Goal: Check status: Check status

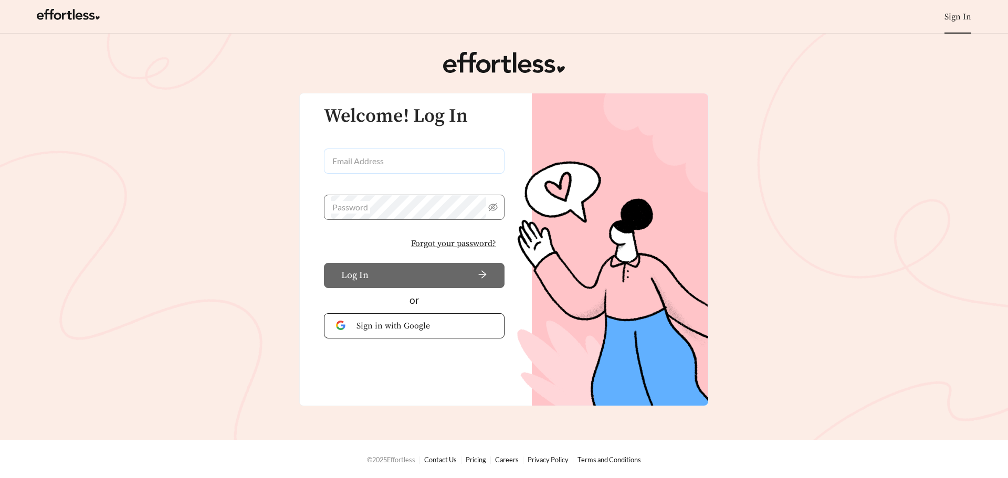
click at [353, 161] on input "Email Address" at bounding box center [414, 161] width 181 height 25
type input "**********"
click at [433, 241] on span "Forgot your password?" at bounding box center [453, 243] width 85 height 13
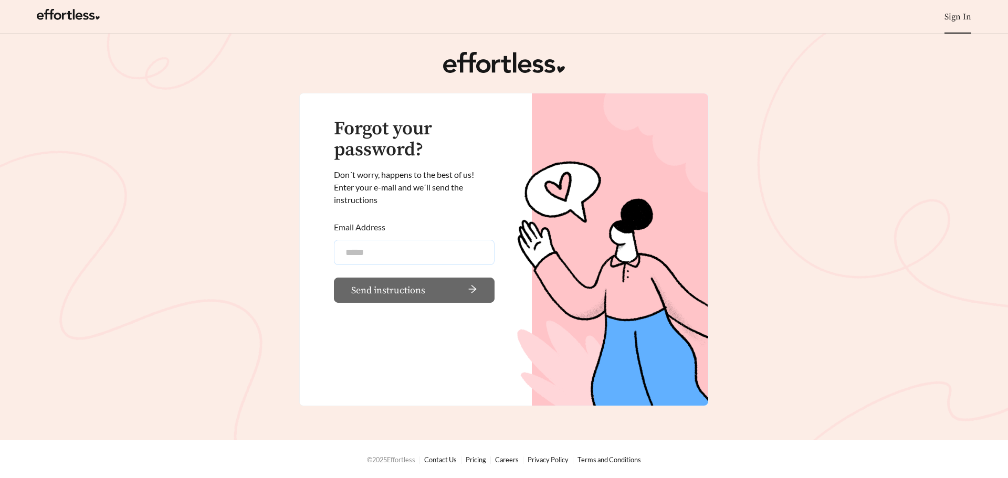
click at [423, 250] on input "Email Address" at bounding box center [414, 252] width 161 height 25
click at [443, 254] on input "Email Address" at bounding box center [414, 252] width 161 height 25
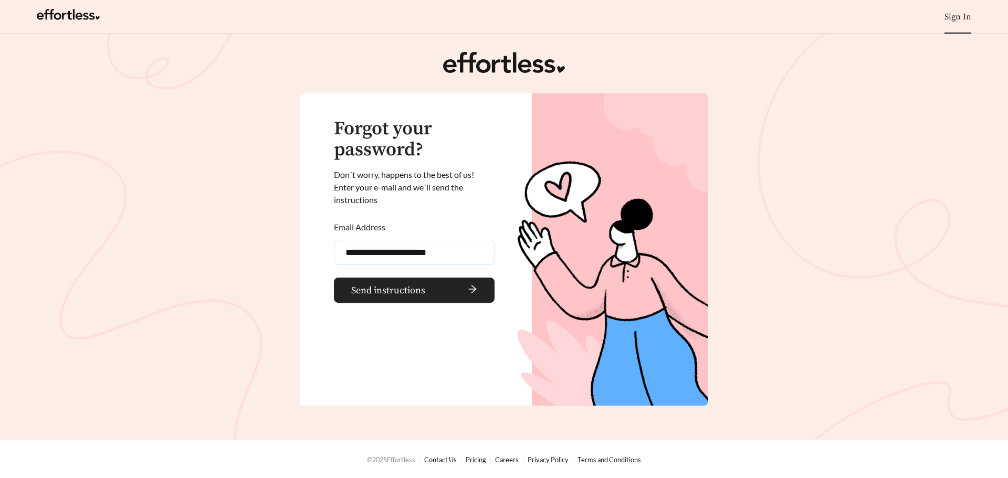
type input "**********"
click at [409, 294] on span "Send instructions" at bounding box center [388, 290] width 74 height 14
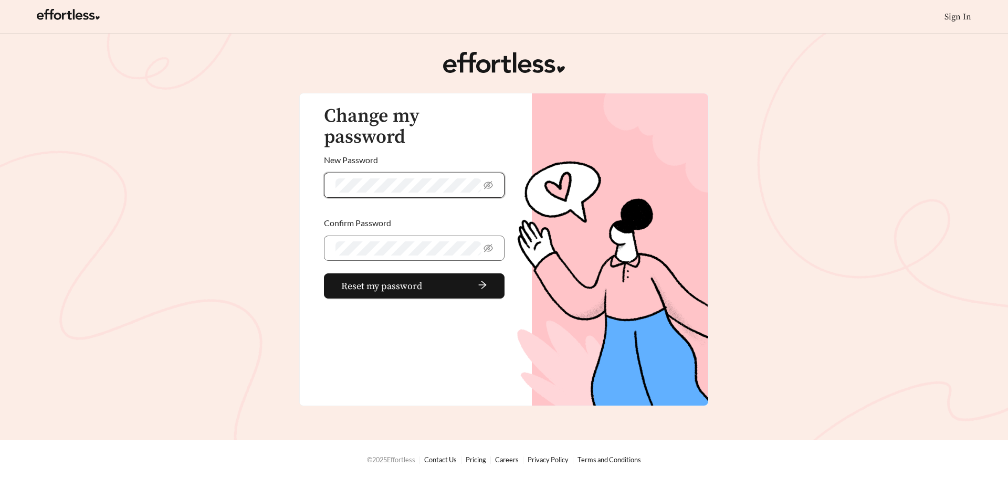
scroll to position [83613, 0]
click at [496, 236] on span at bounding box center [414, 248] width 181 height 25
click at [490, 244] on icon "eye-invisible" at bounding box center [487, 248] width 9 height 9
click at [490, 246] on icon "eye" at bounding box center [488, 248] width 8 height 5
click at [494, 173] on span at bounding box center [414, 185] width 181 height 25
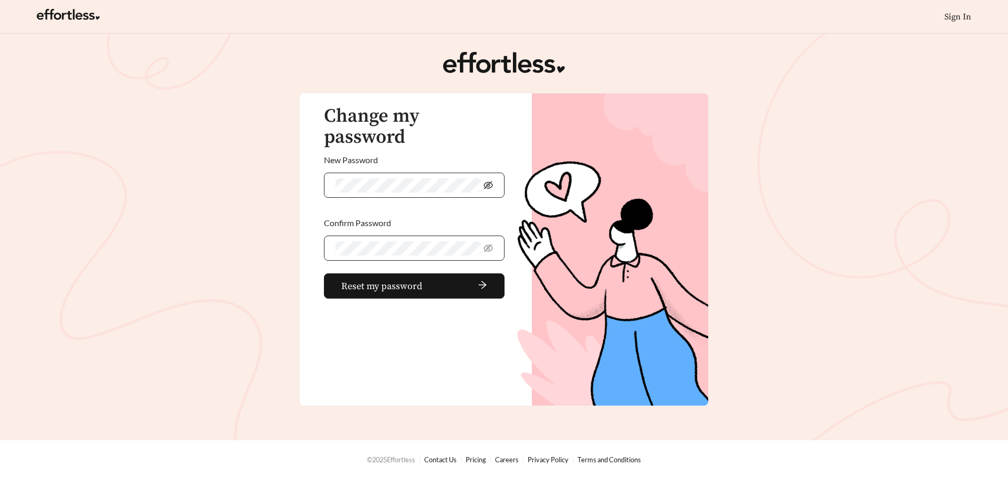
click at [489, 181] on icon "eye-invisible" at bounding box center [487, 185] width 9 height 8
click at [489, 183] on icon "eye" at bounding box center [488, 185] width 8 height 5
click at [406, 279] on span "Reset my password" at bounding box center [381, 286] width 81 height 14
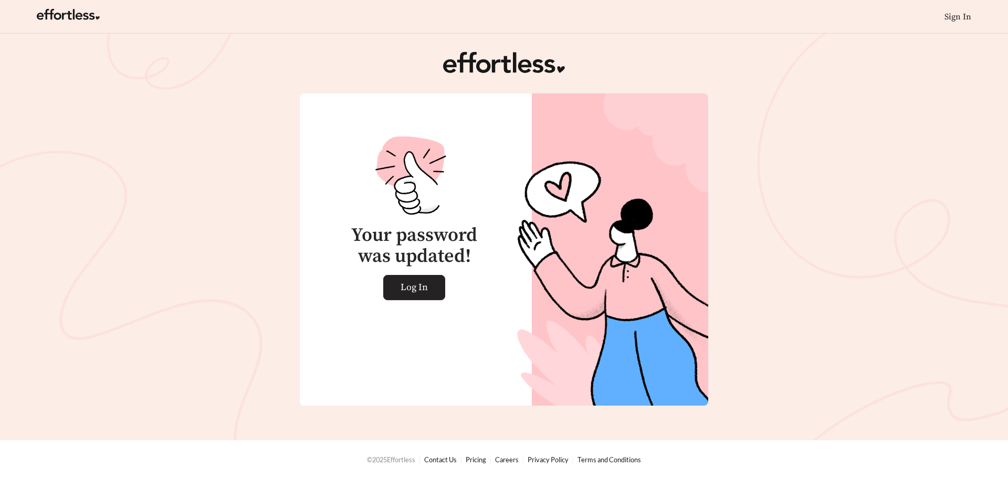
click at [436, 286] on link "Log In" at bounding box center [414, 287] width 62 height 25
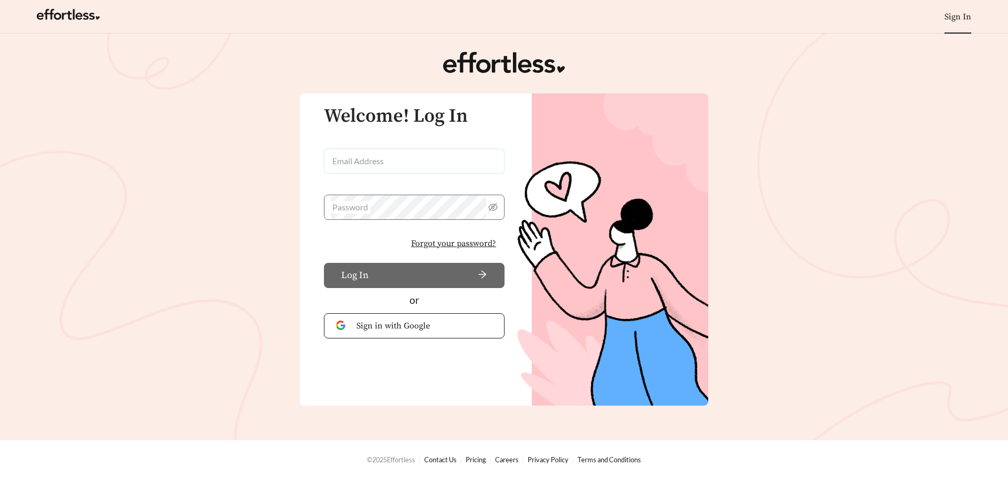
type input "**********"
click at [377, 277] on button "Log In" at bounding box center [414, 275] width 181 height 25
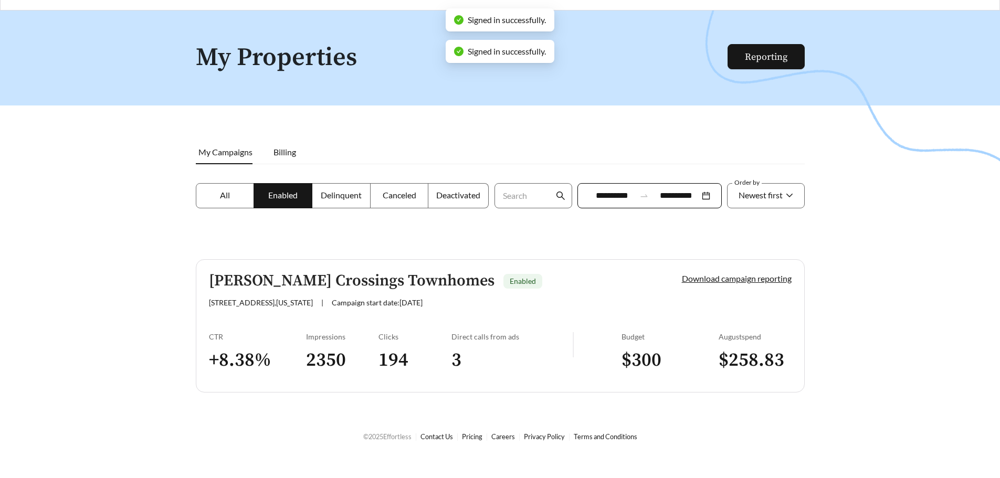
scroll to position [34, 0]
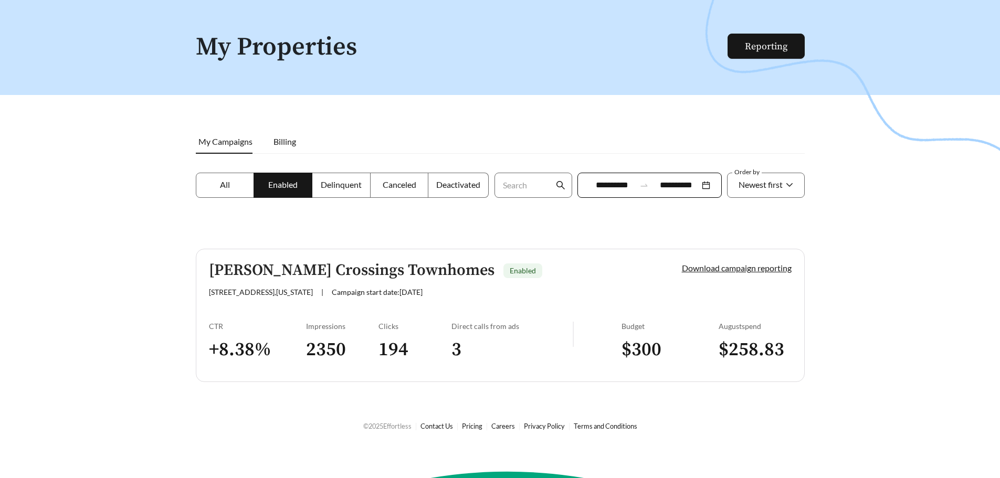
click at [342, 183] on span "Delinquent" at bounding box center [341, 184] width 41 height 10
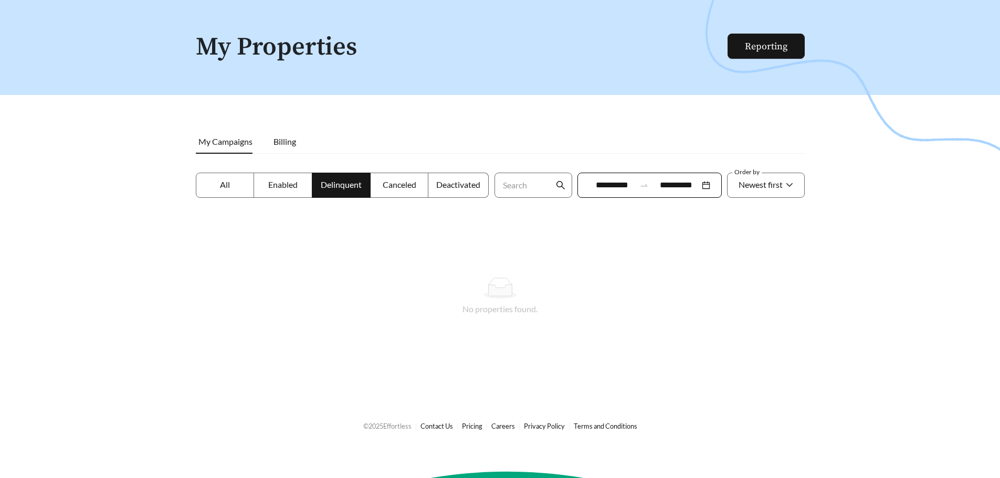
click at [406, 182] on span "Canceled" at bounding box center [400, 184] width 34 height 10
click at [467, 187] on span "Deactivated" at bounding box center [458, 184] width 44 height 10
click at [232, 188] on label "All" at bounding box center [225, 185] width 59 height 25
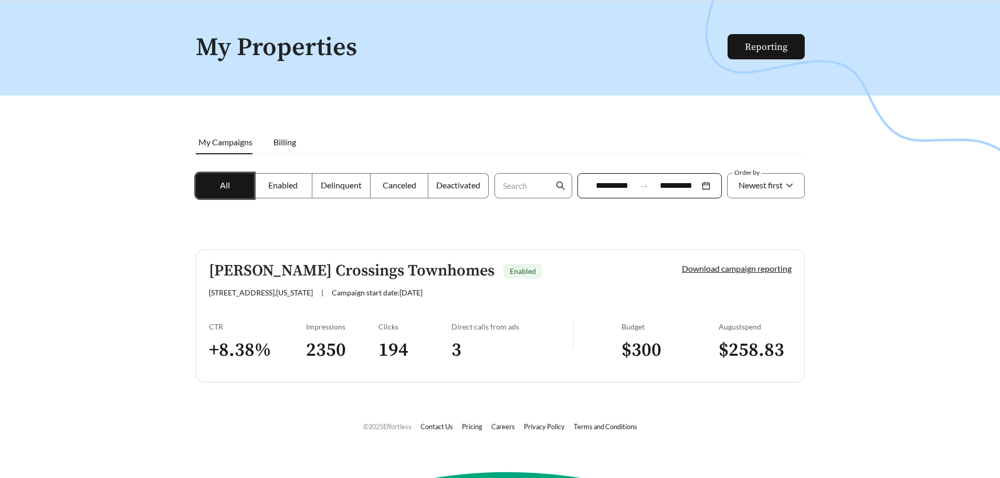
scroll to position [34, 0]
click at [327, 350] on h3 "2350" at bounding box center [342, 350] width 73 height 24
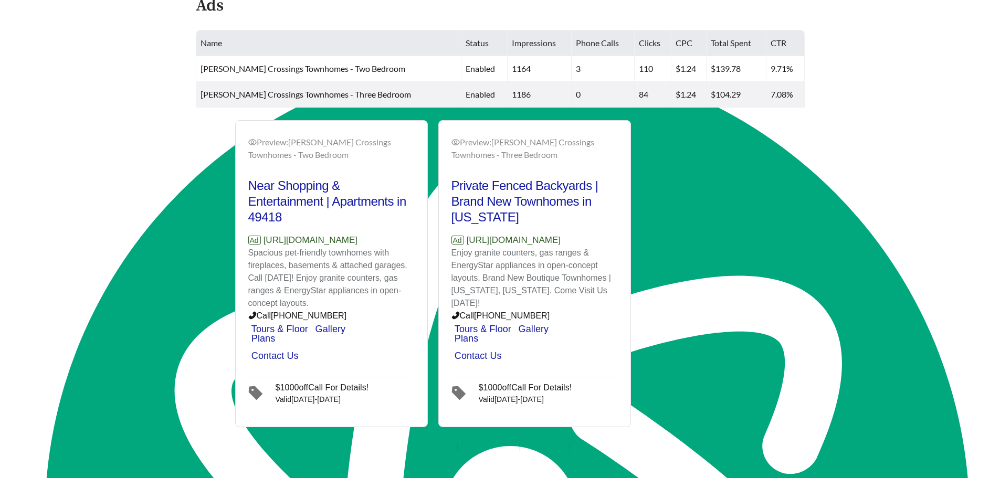
scroll to position [449, 0]
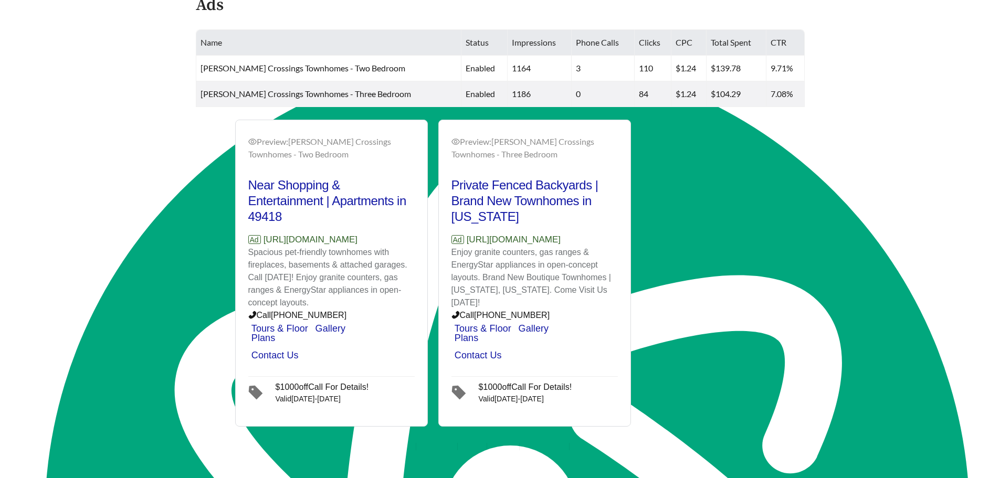
click at [267, 144] on div "Preview: Wilson Crossings Townhomes - Two Bedroom Near Shopping & Entertainment…" at bounding box center [433, 274] width 406 height 308
click at [141, 335] on main "**********" at bounding box center [500, 5] width 1000 height 842
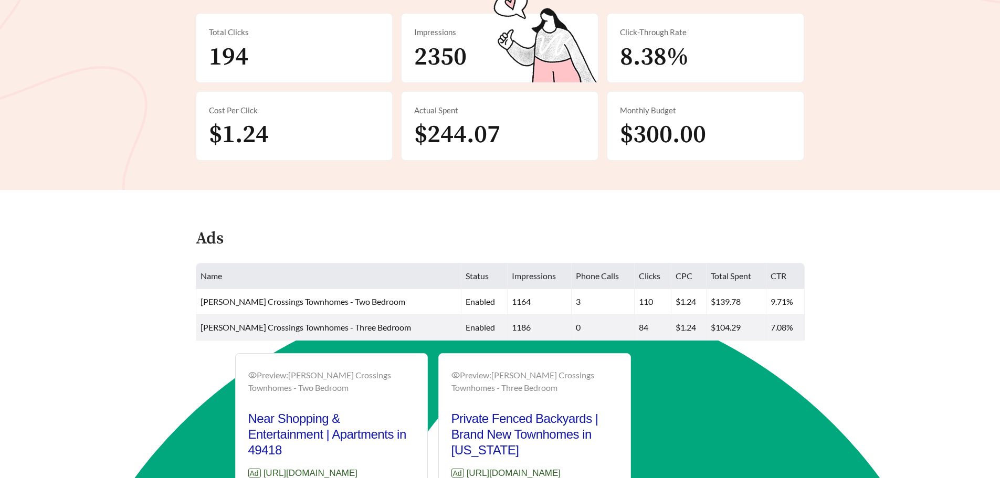
scroll to position [0, 0]
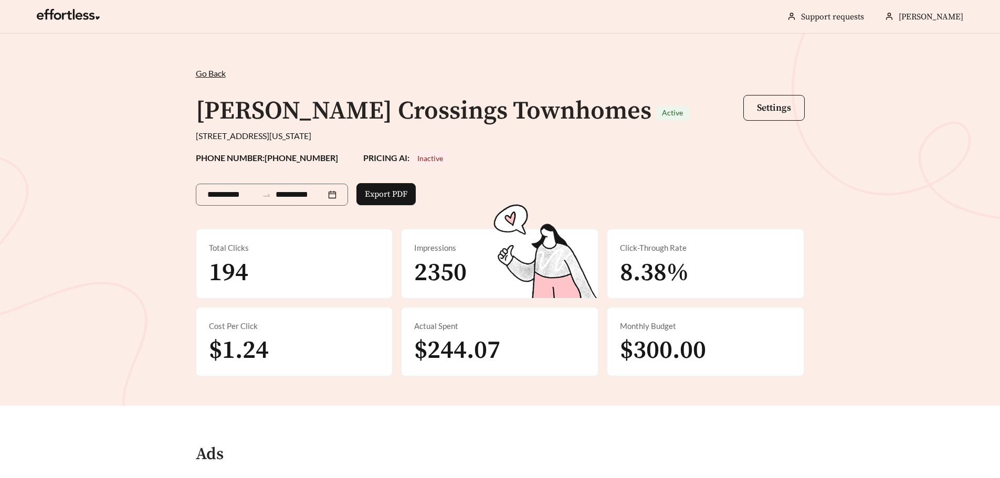
click at [213, 78] on span "Go Back" at bounding box center [211, 73] width 30 height 10
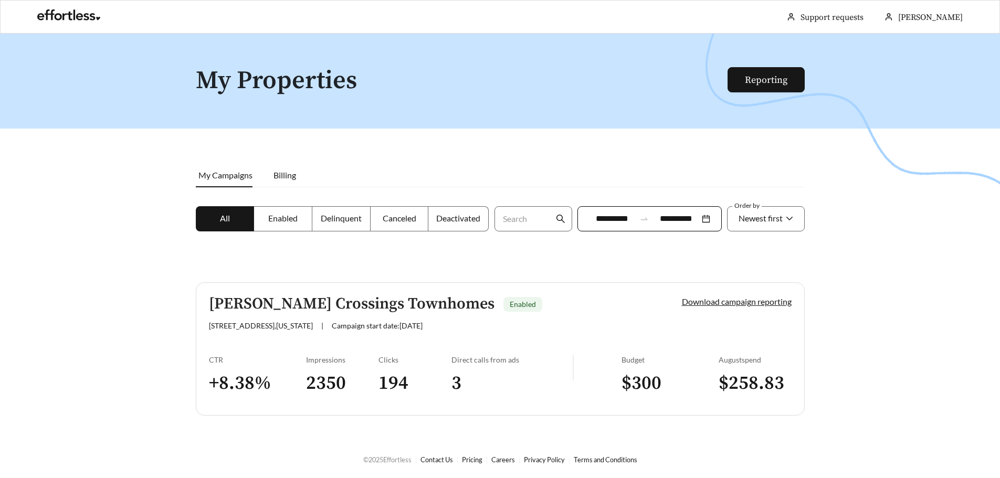
scroll to position [34, 0]
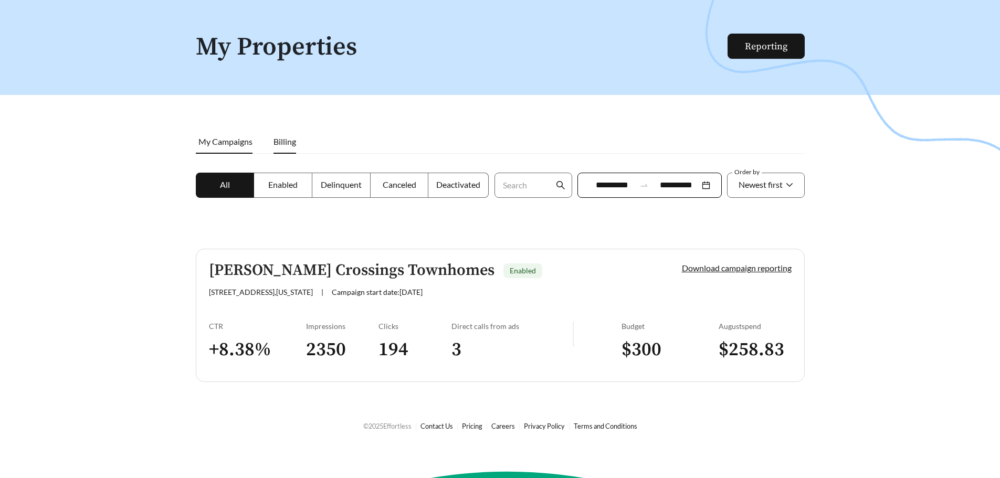
click at [293, 142] on span "Billing" at bounding box center [284, 141] width 23 height 10
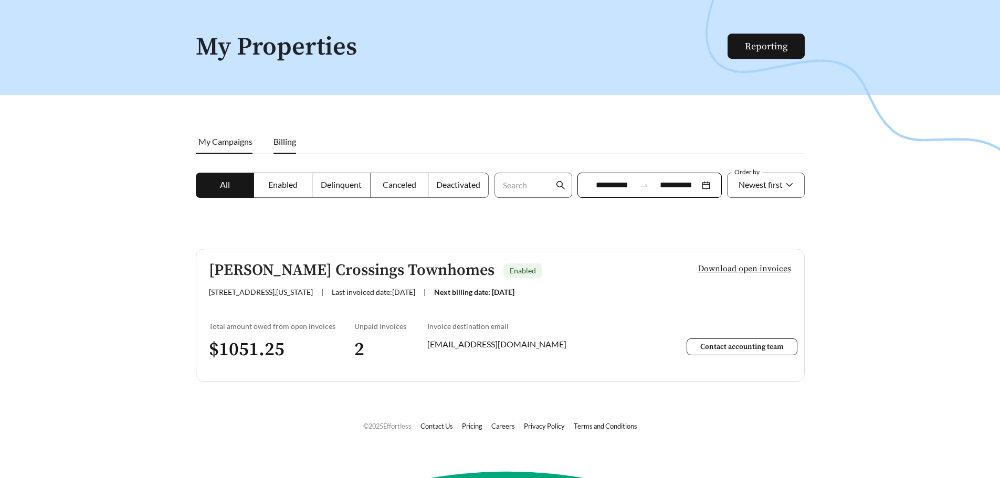
click at [233, 149] on li "My Campaigns" at bounding box center [229, 142] width 67 height 24
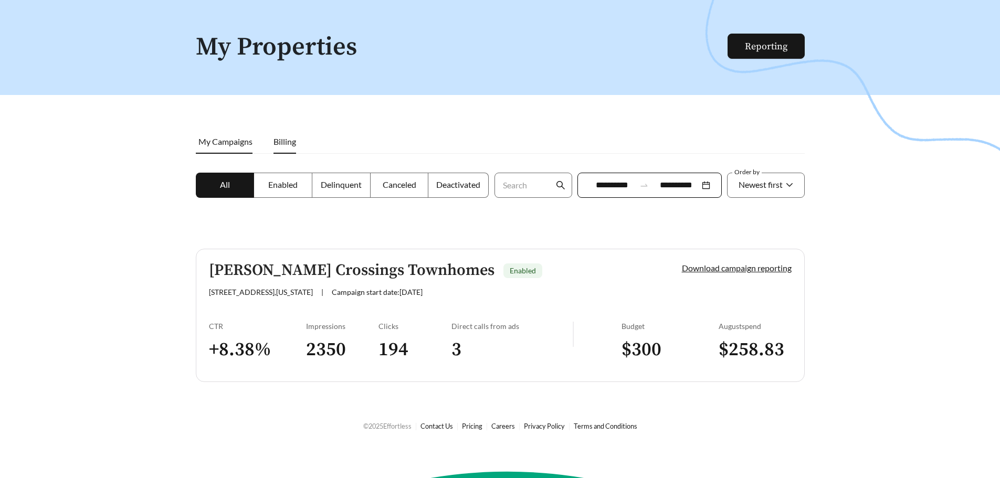
click at [295, 143] on span "Billing" at bounding box center [284, 141] width 23 height 10
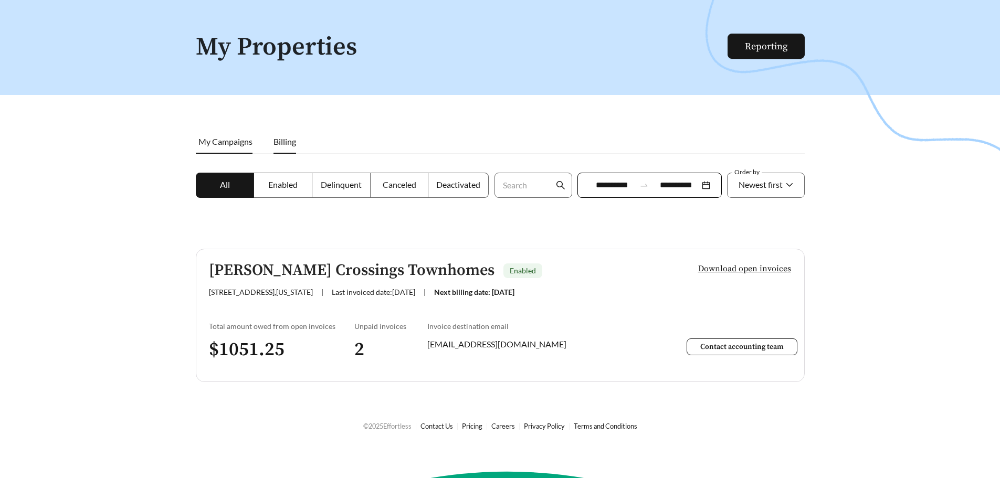
click at [228, 140] on span "My Campaigns" at bounding box center [225, 141] width 54 height 10
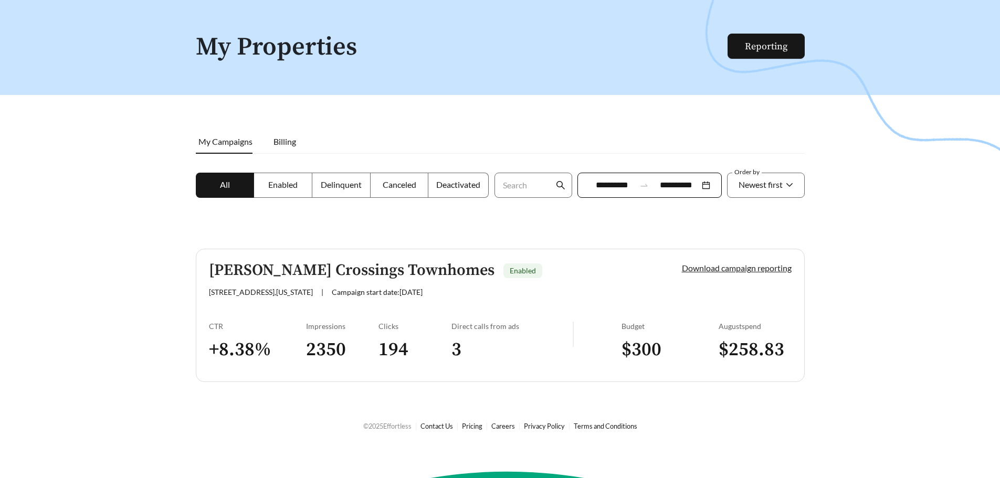
click at [715, 265] on link "Download campaign reporting" at bounding box center [737, 268] width 110 height 10
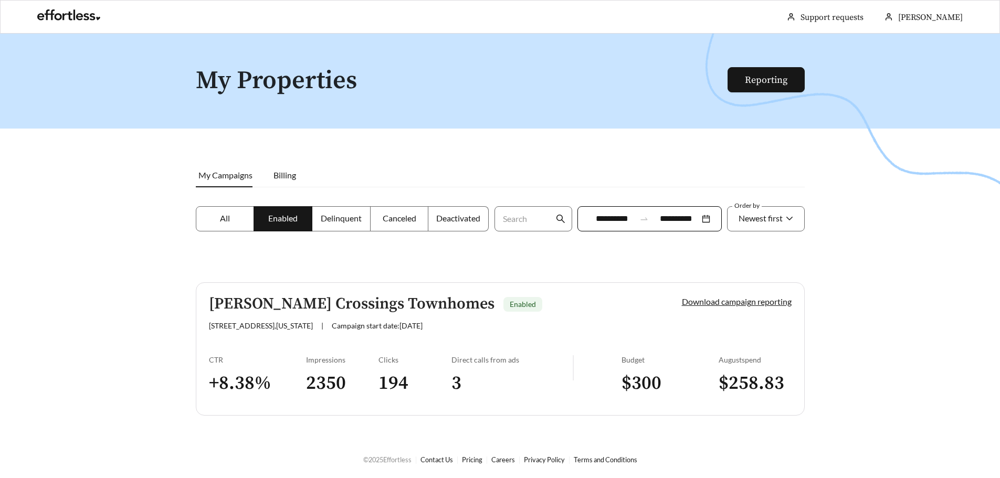
click at [233, 225] on label "All" at bounding box center [225, 218] width 59 height 25
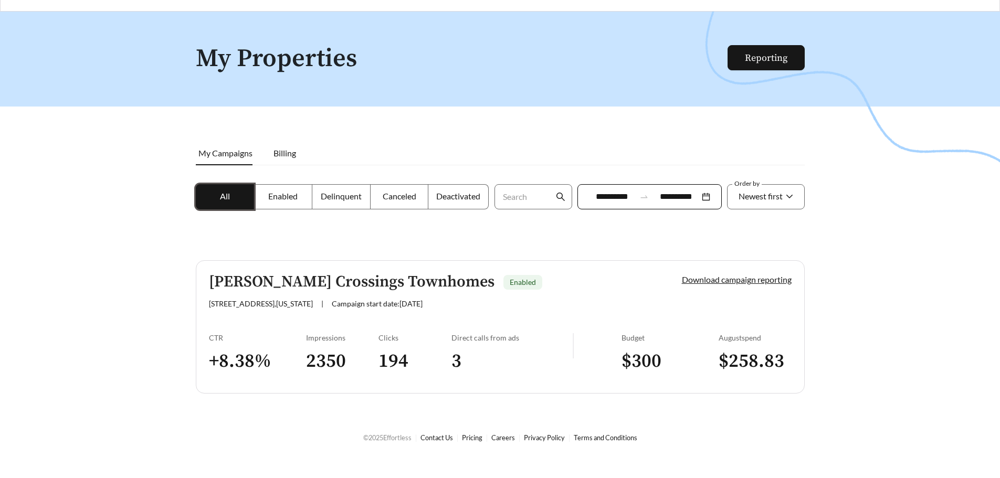
scroll to position [34, 0]
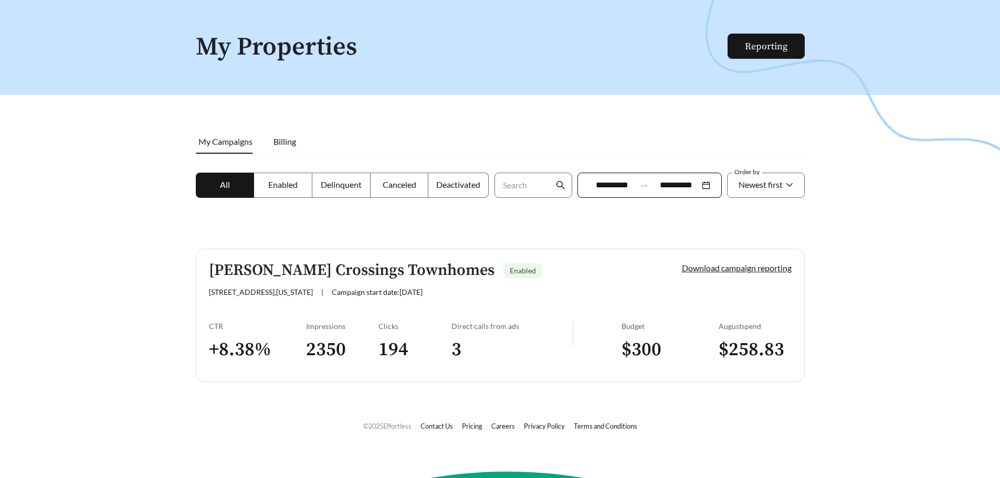
click at [376, 282] on div "Wilson Crossings Townhomes Enabled 4087 64th St SW , Wyoming | Campaign start d…" at bounding box center [427, 279] width 437 height 35
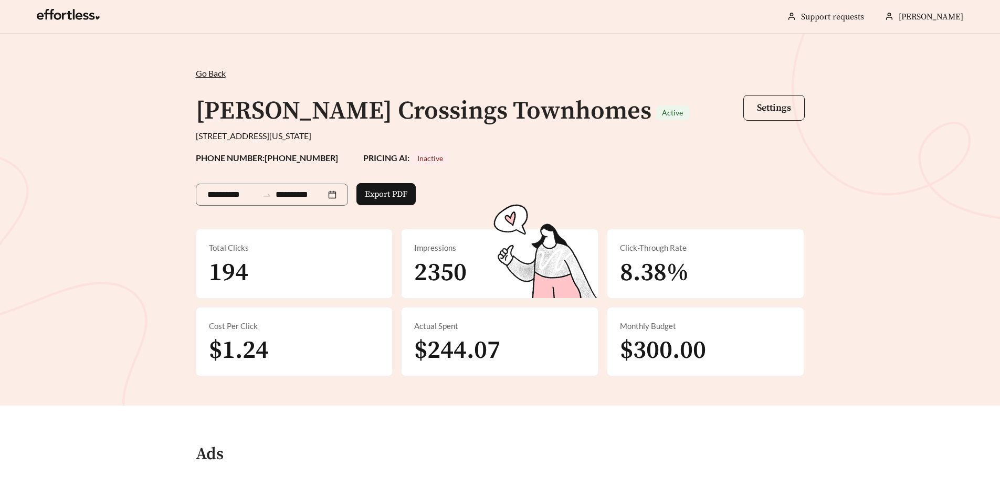
scroll to position [434, 0]
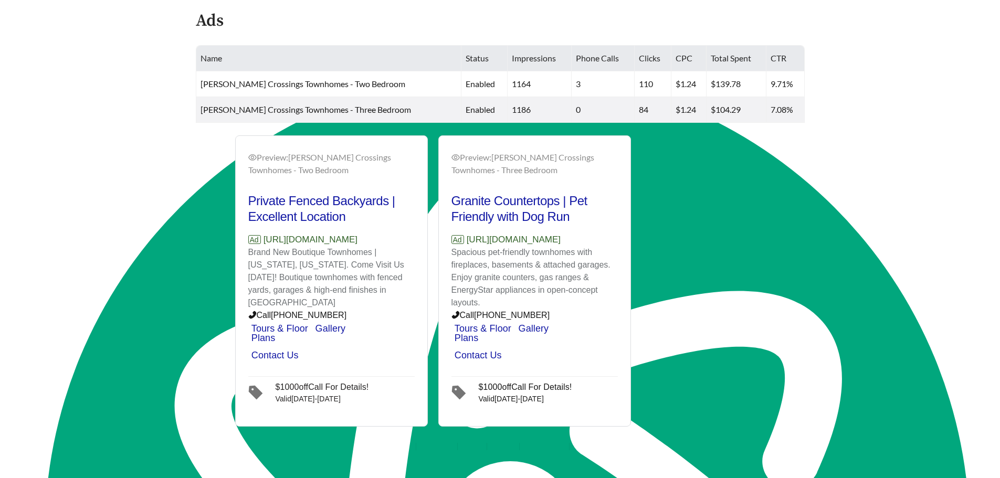
click at [327, 403] on div "Valid Aug 26 - Oct 31" at bounding box center [322, 397] width 93 height 12
click at [188, 348] on div "Preview: Wilson Crossings Townhomes - Two Bedroom Private Fenced Backyards | Ex…" at bounding box center [500, 281] width 630 height 292
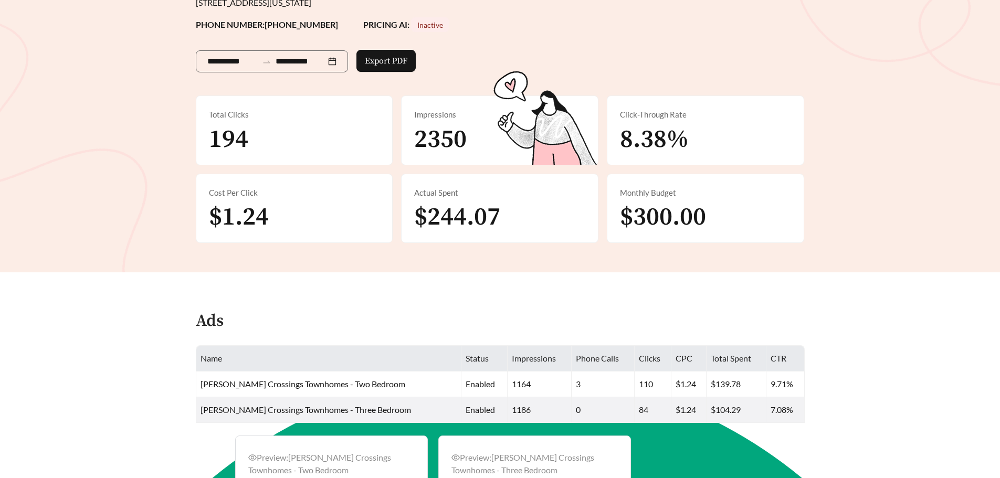
scroll to position [0, 0]
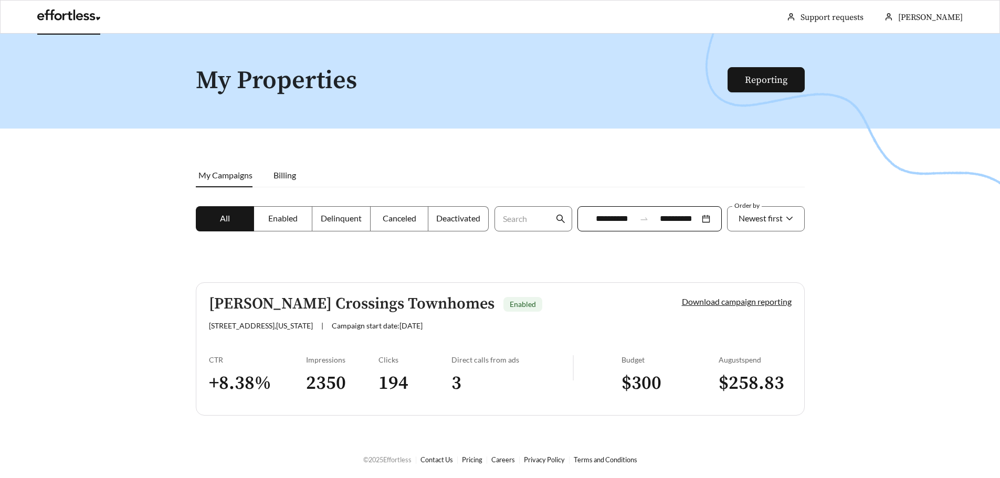
scroll to position [34, 0]
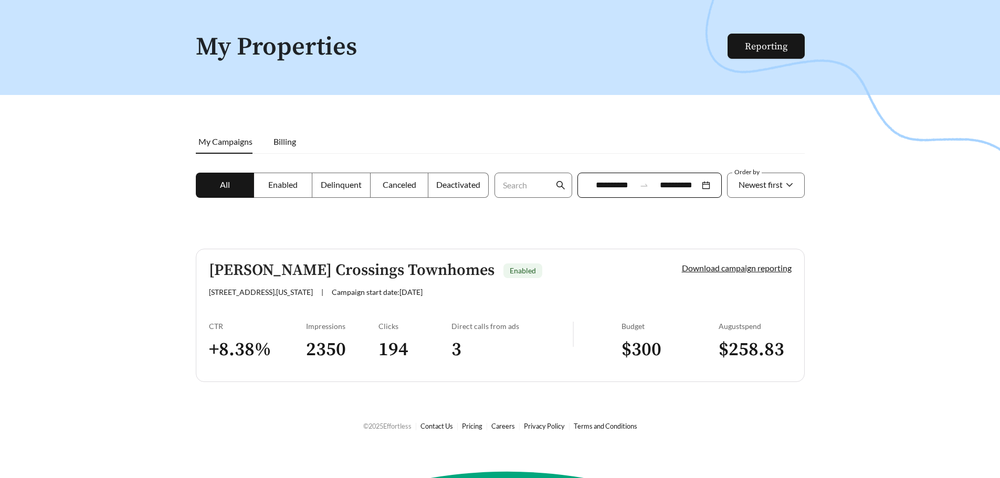
click at [514, 273] on div "Wilson Crossings Townhomes Enabled" at bounding box center [427, 270] width 437 height 17
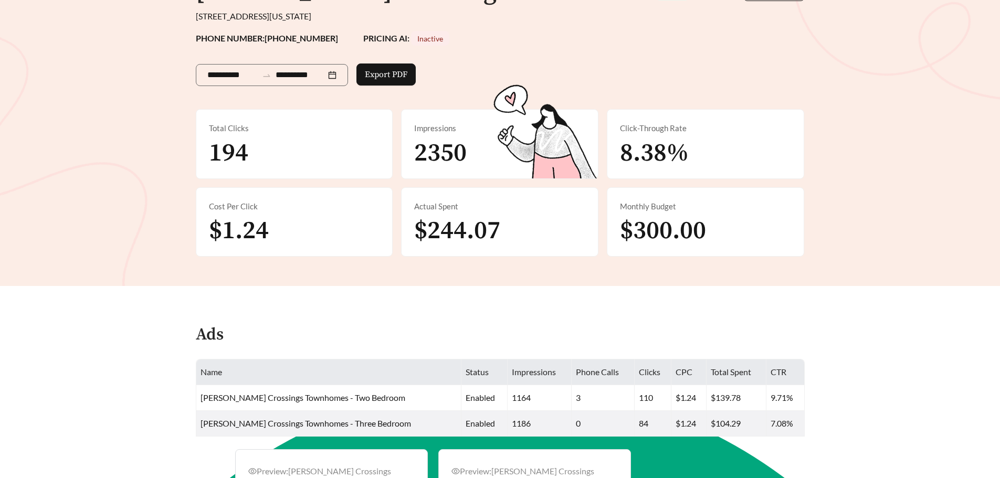
scroll to position [83, 0]
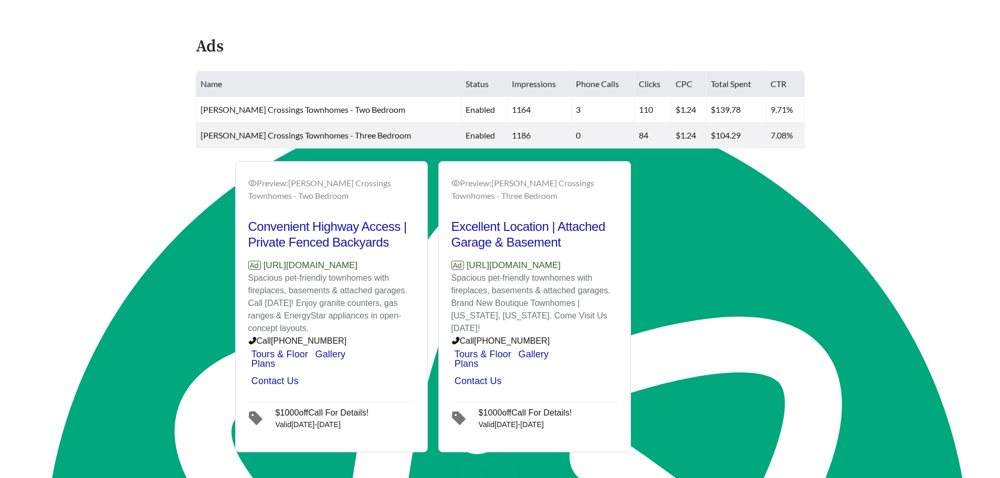
scroll to position [434, 0]
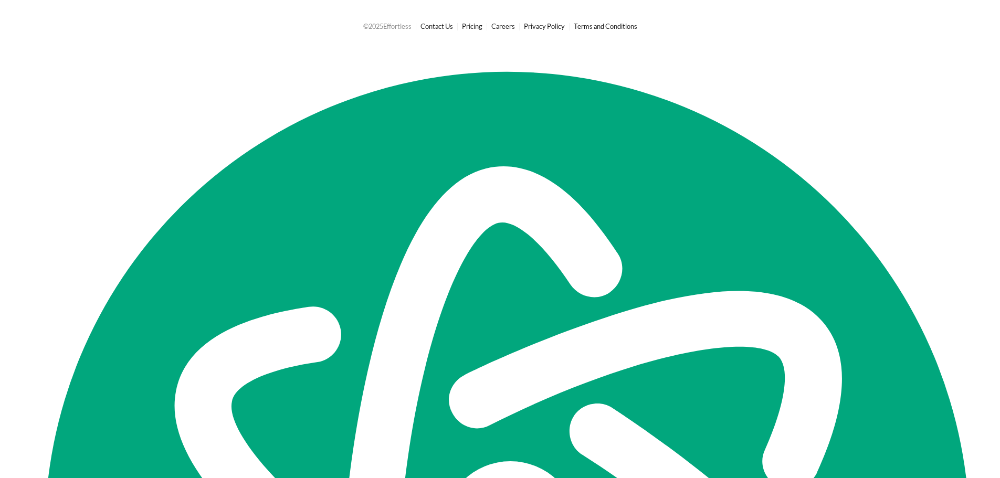
scroll to position [34, 0]
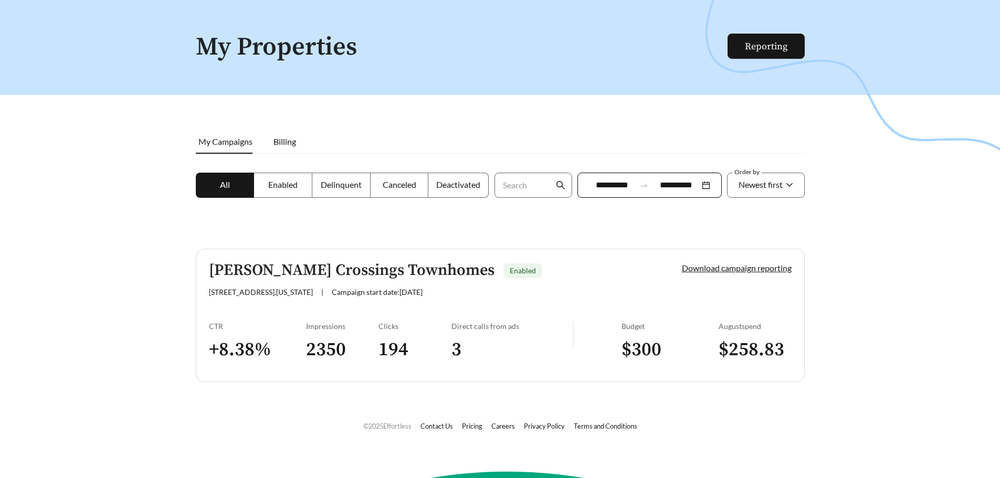
click at [468, 307] on link "Wilson Crossings Townhomes Enabled 4087 64th St SW , Wyoming | Campaign start d…" at bounding box center [500, 315] width 609 height 133
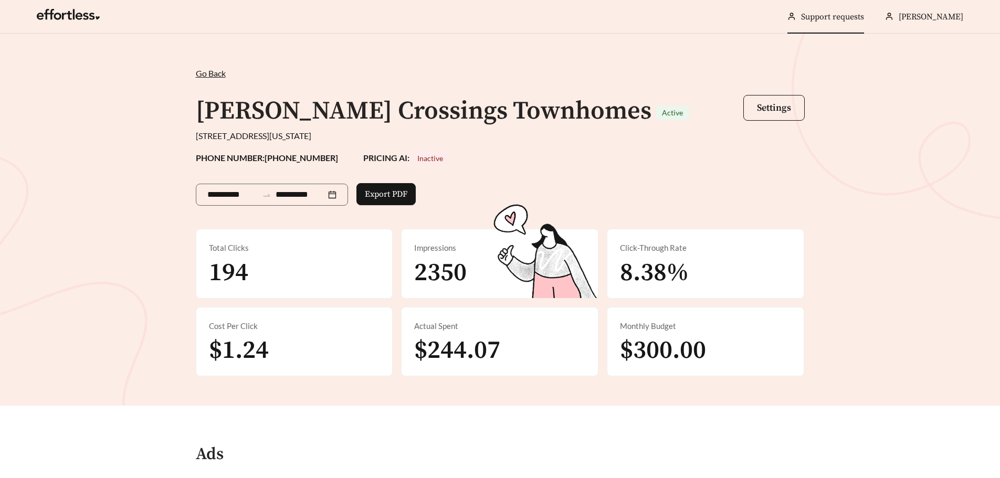
click at [854, 12] on link "Support requests" at bounding box center [832, 17] width 63 height 10
click at [831, 16] on link "Support requests" at bounding box center [832, 17] width 63 height 10
click at [202, 76] on span "Go Back" at bounding box center [211, 73] width 30 height 10
